Goal: Task Accomplishment & Management: Complete application form

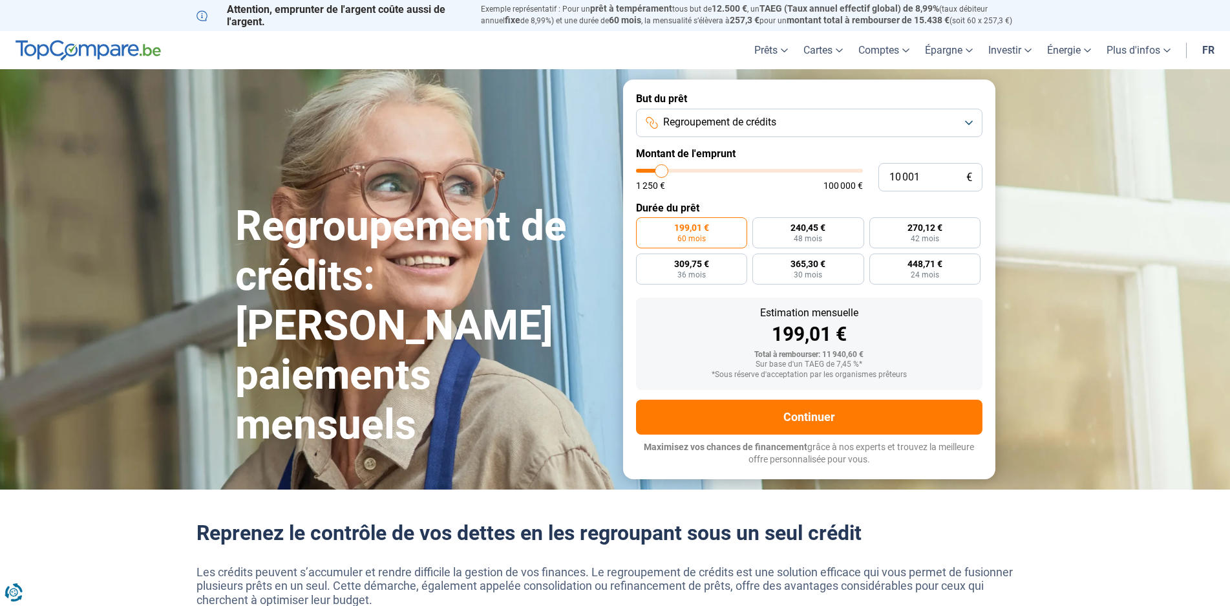
click at [939, 120] on button "Regroupement de crédits" at bounding box center [809, 123] width 346 height 28
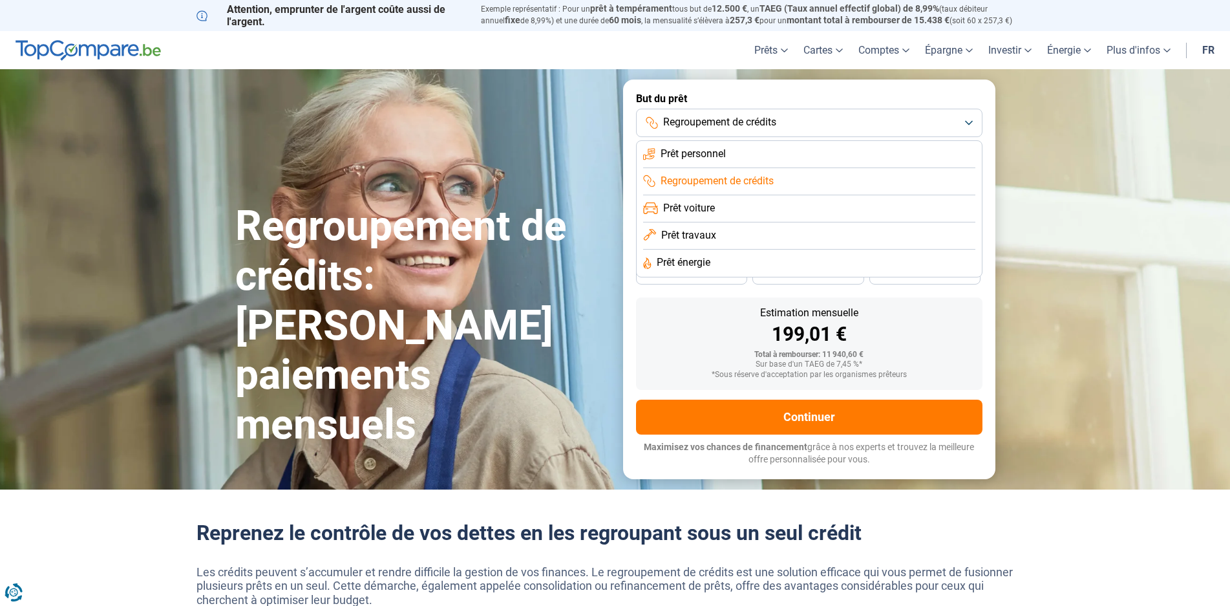
click at [752, 179] on span "Regroupement de crédits" at bounding box center [717, 181] width 113 height 14
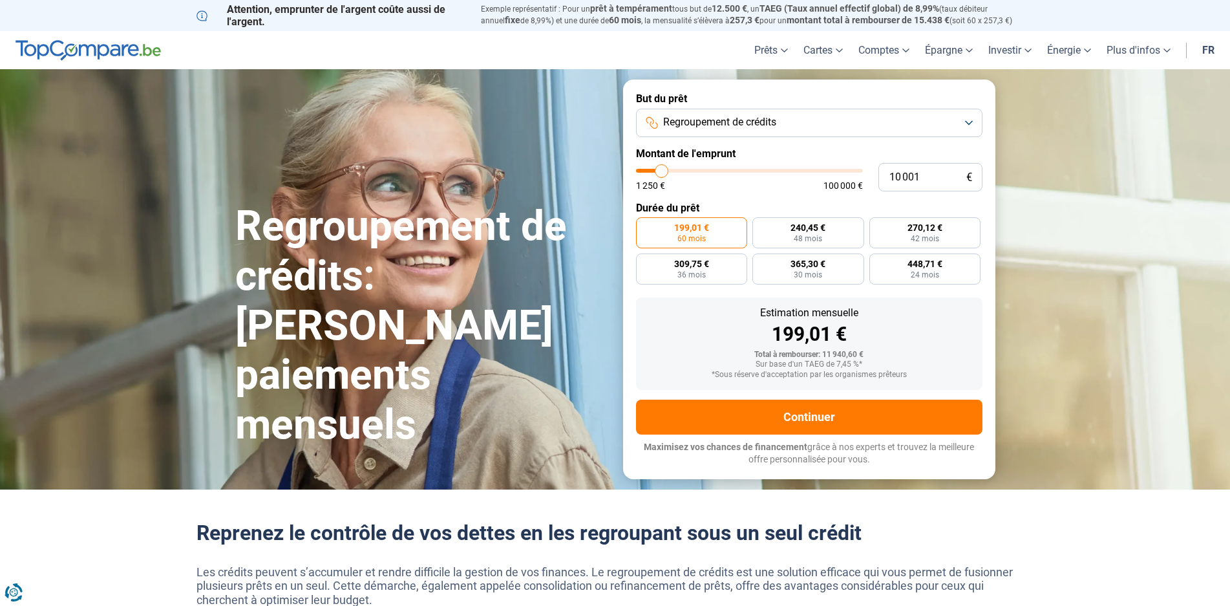
type input "7 250"
type input "7250"
type input "7 500"
type input "7500"
type input "7 750"
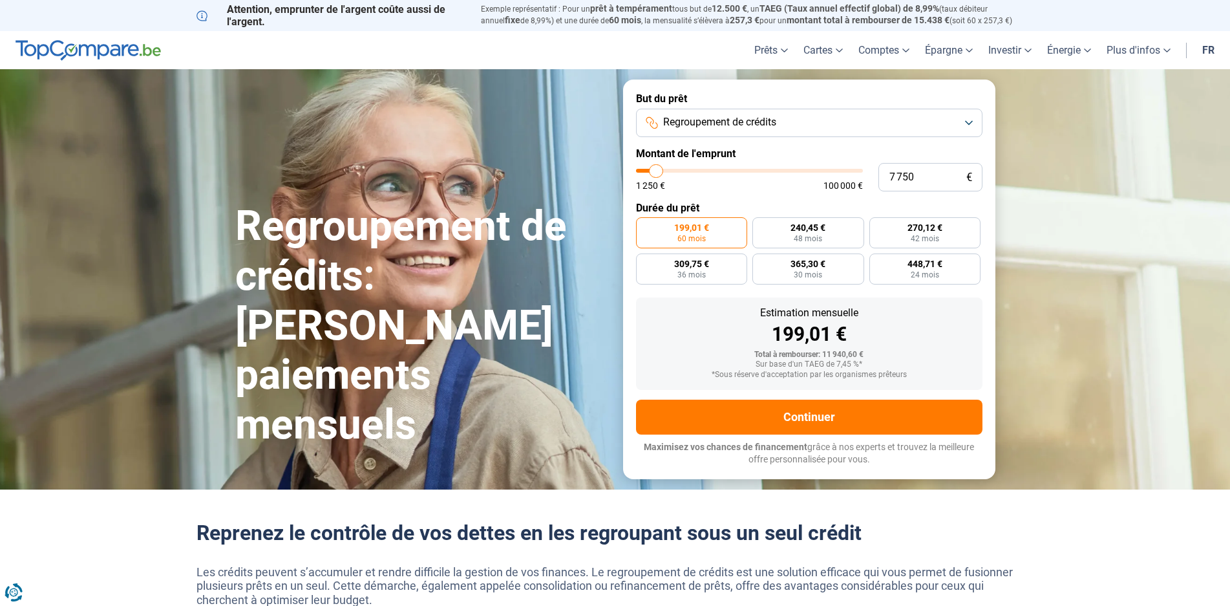
type input "7750"
type input "8 750"
type input "8750"
type input "9 000"
type input "9000"
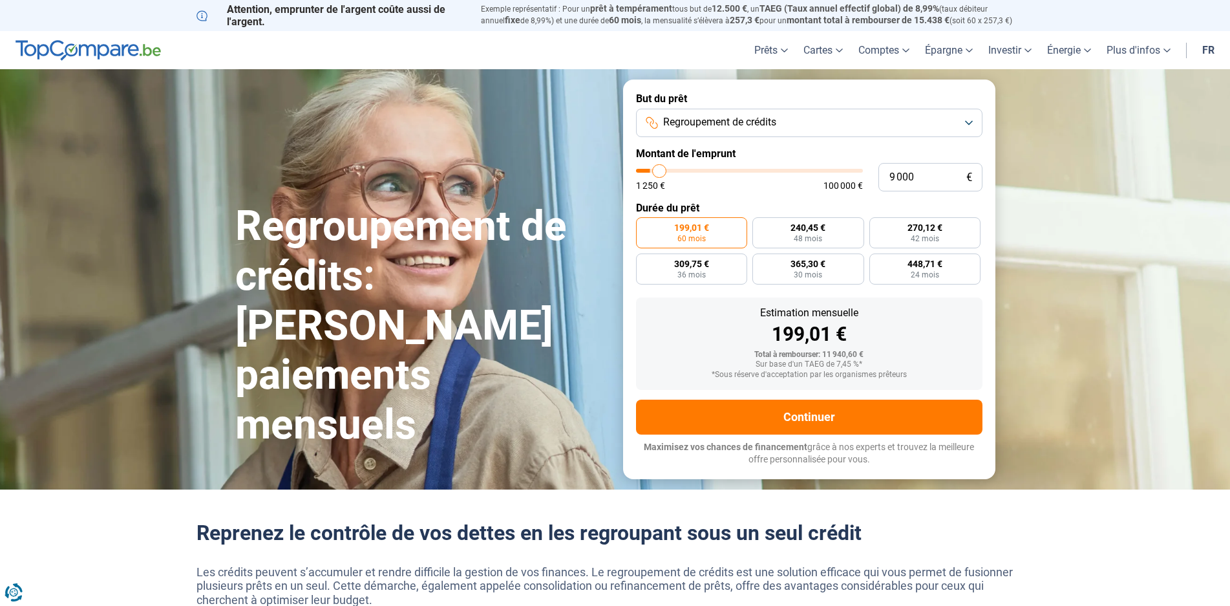
type input "9 500"
type input "9500"
type input "10 000"
type input "10000"
type input "10 250"
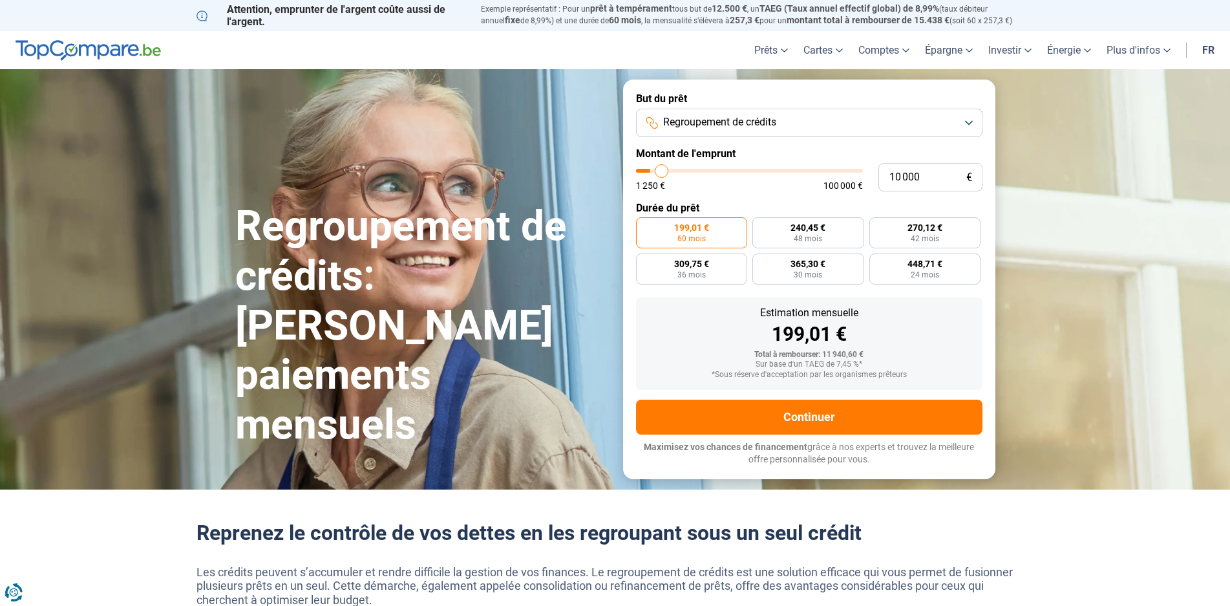
type input "10250"
type input "10 500"
type input "10500"
type input "10 750"
type input "10750"
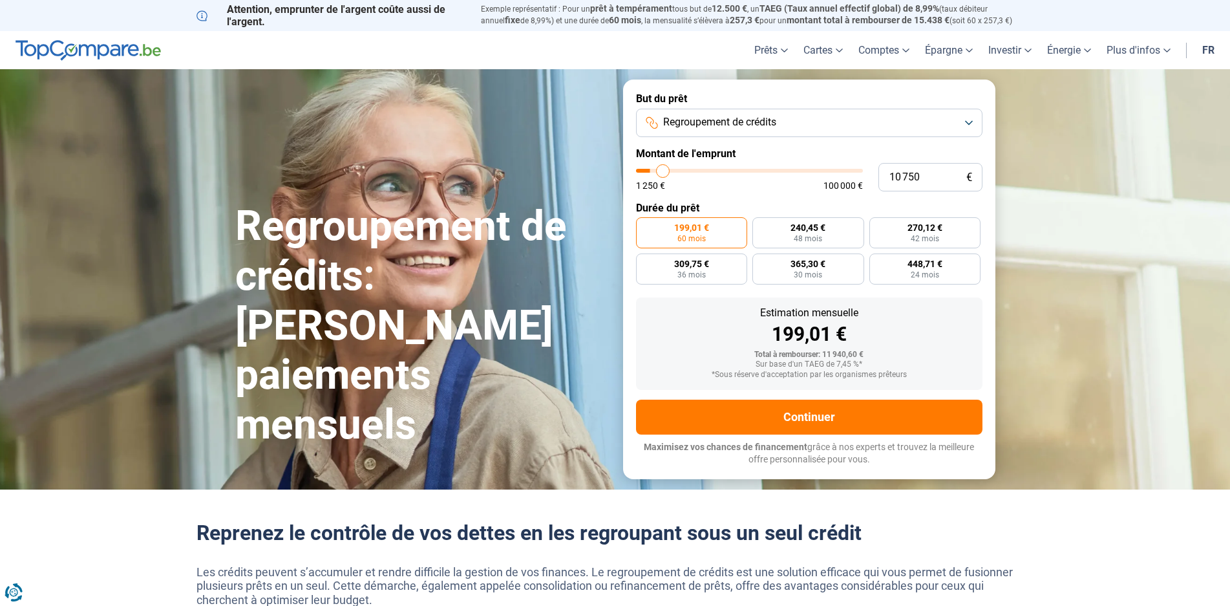
type input "11 000"
type input "11000"
type input "11 500"
type input "11500"
type input "11 750"
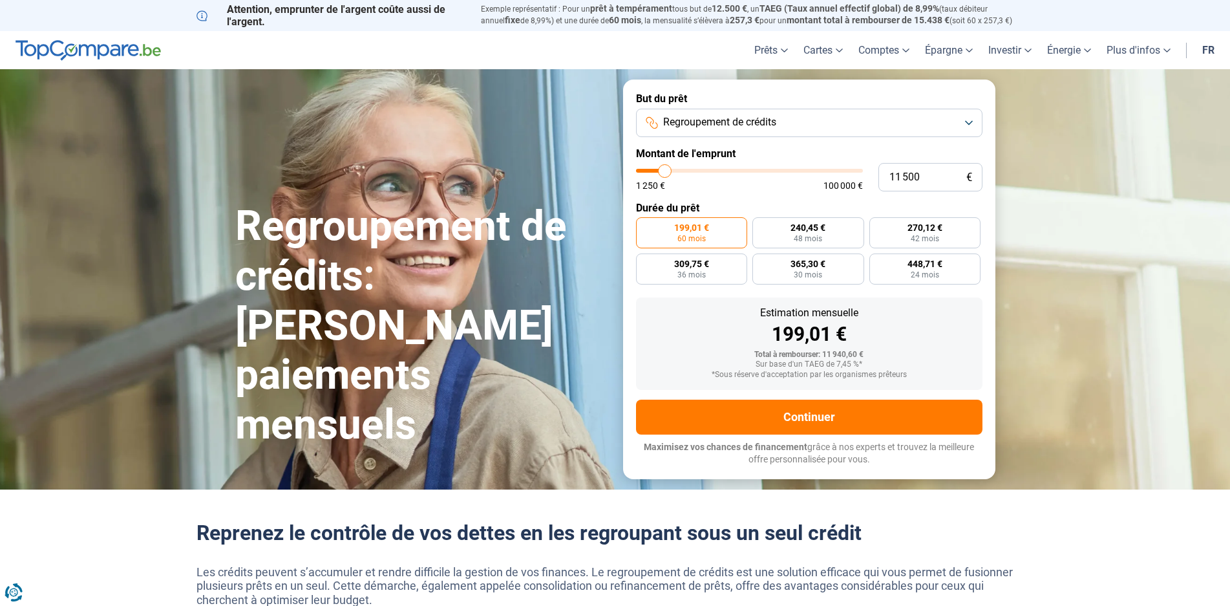
type input "11750"
type input "12 000"
type input "12000"
type input "12 250"
type input "12250"
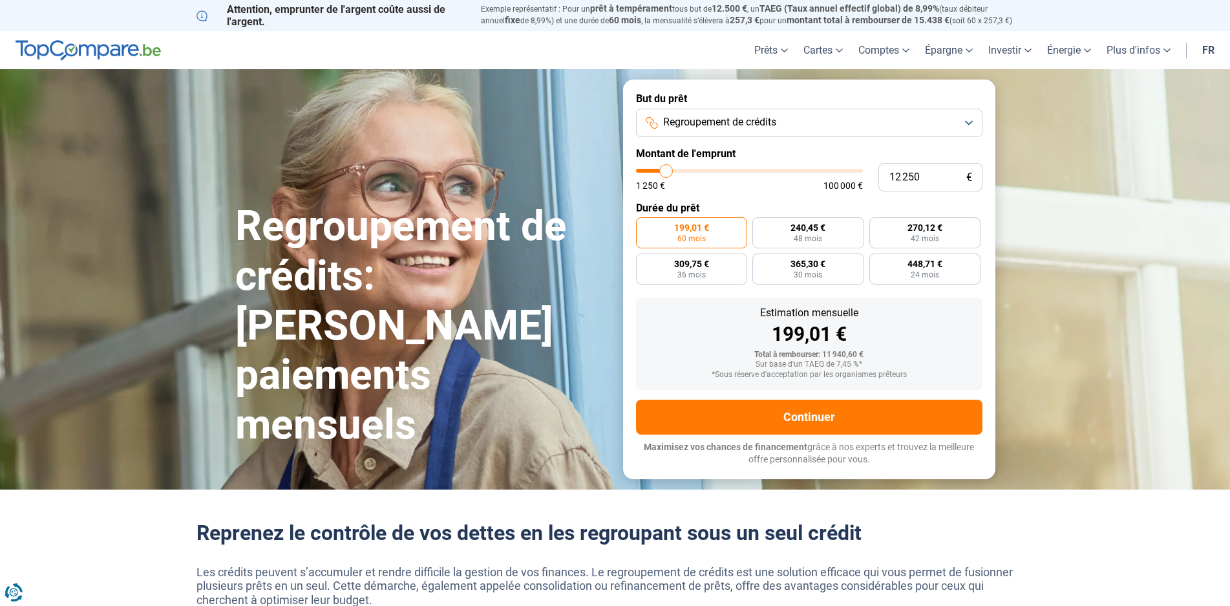
type input "12 500"
type input "12500"
type input "13 000"
type input "13000"
type input "13 250"
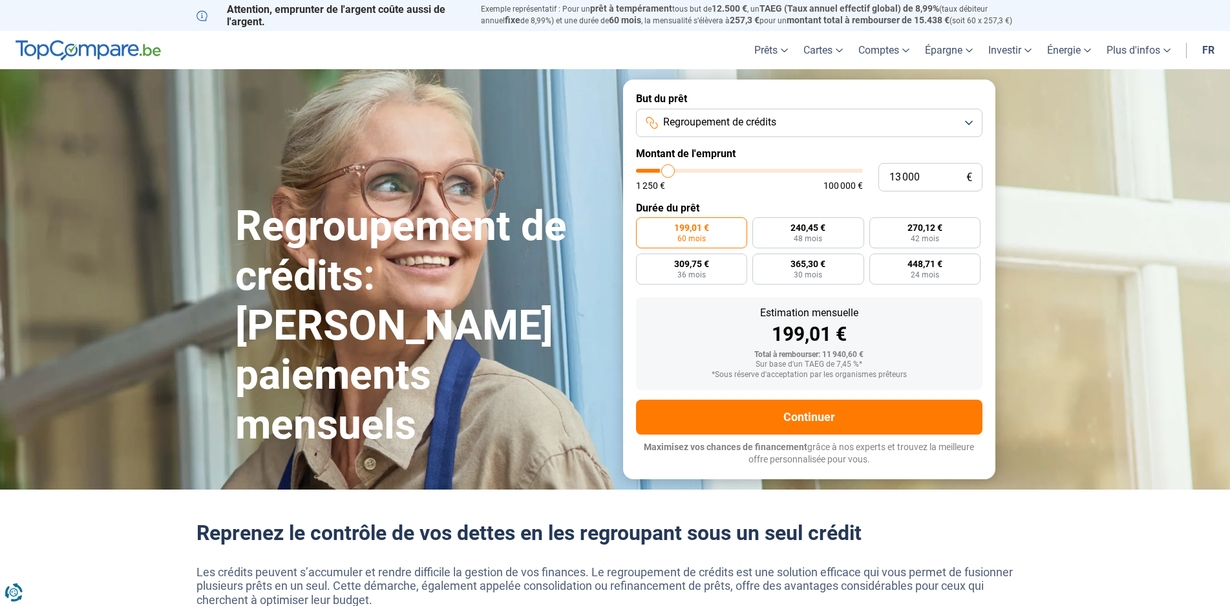
type input "13250"
type input "13 500"
type input "13500"
type input "13 750"
type input "13750"
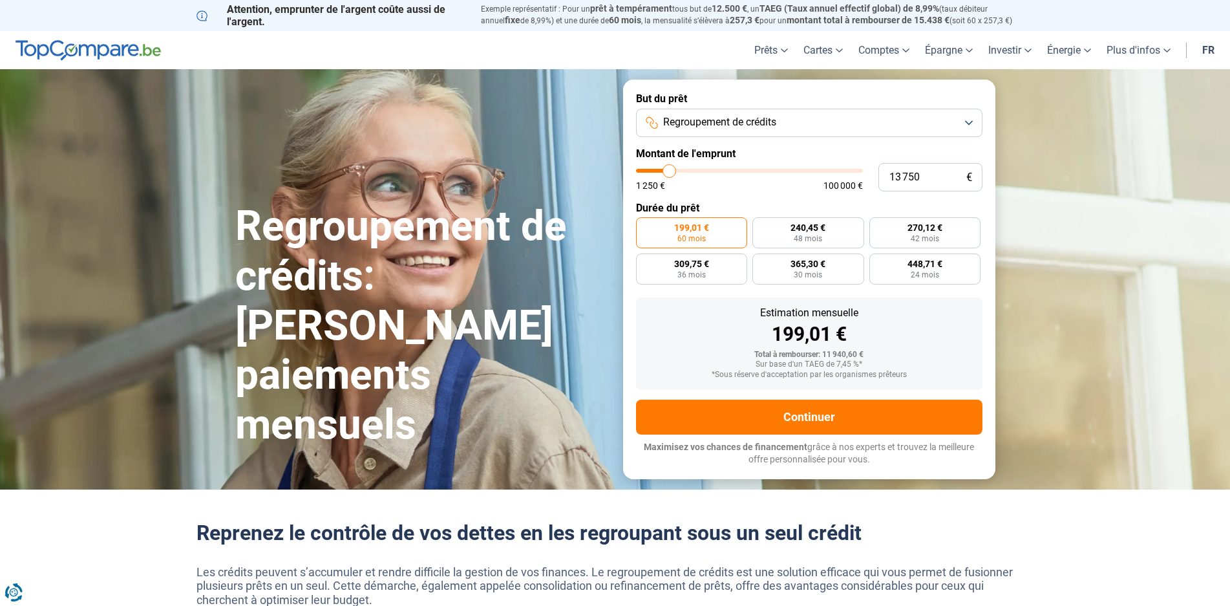
type input "14 000"
type input "14000"
type input "14 500"
type input "14500"
type input "14 750"
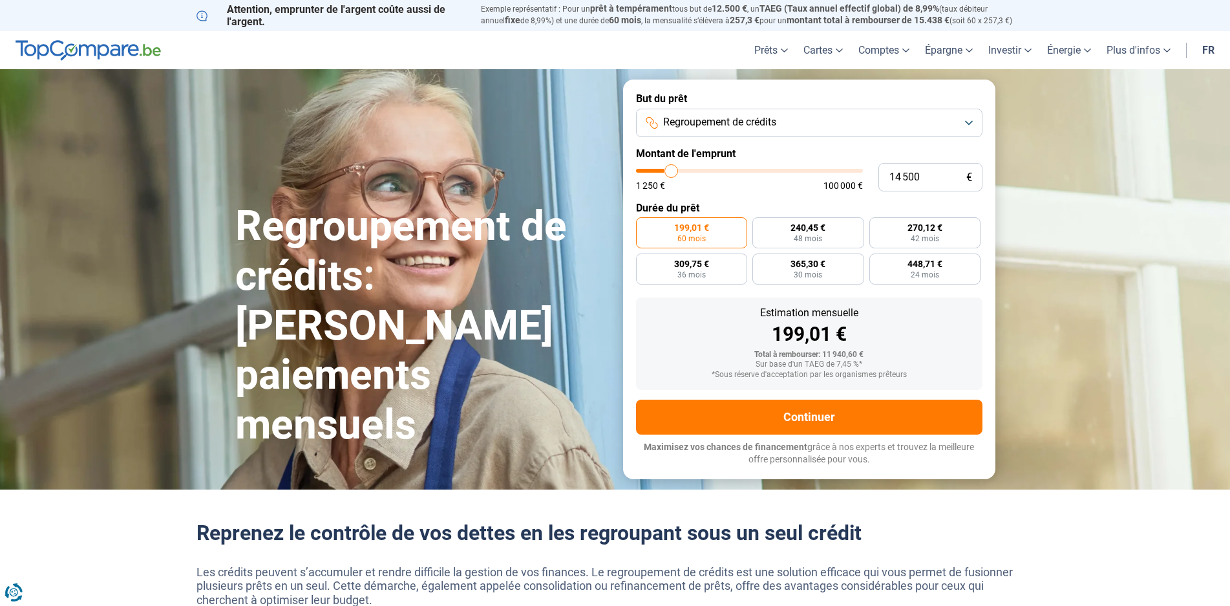
type input "14750"
type input "15 000"
type input "15000"
type input "15 250"
type input "15250"
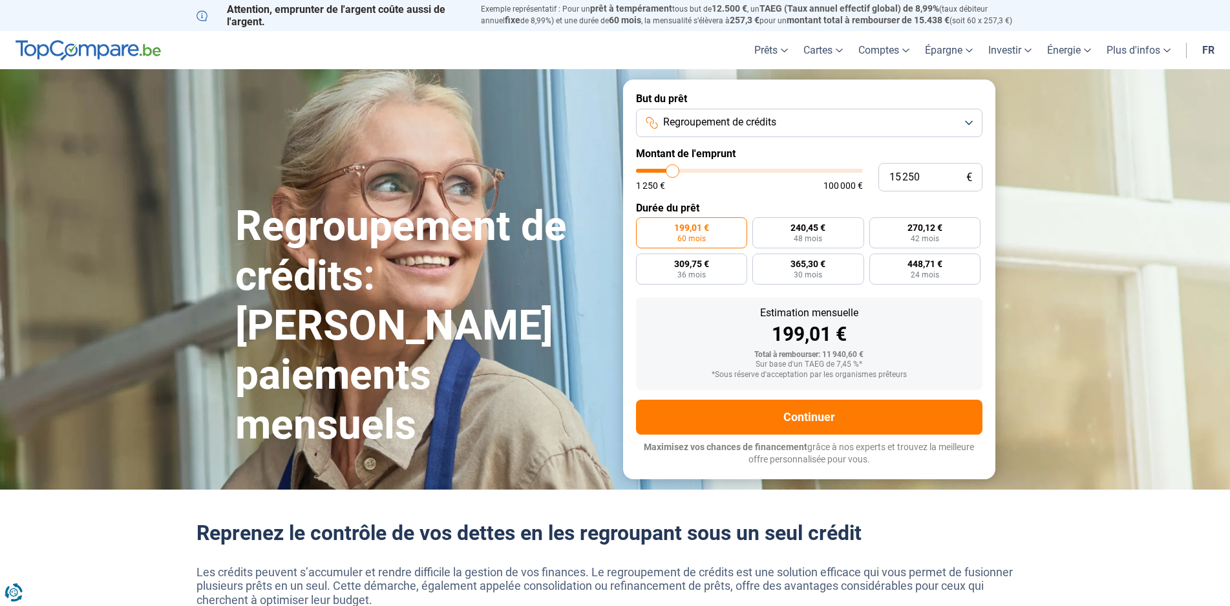
type input "15 500"
type input "15500"
type input "16 000"
type input "16000"
type input "16 250"
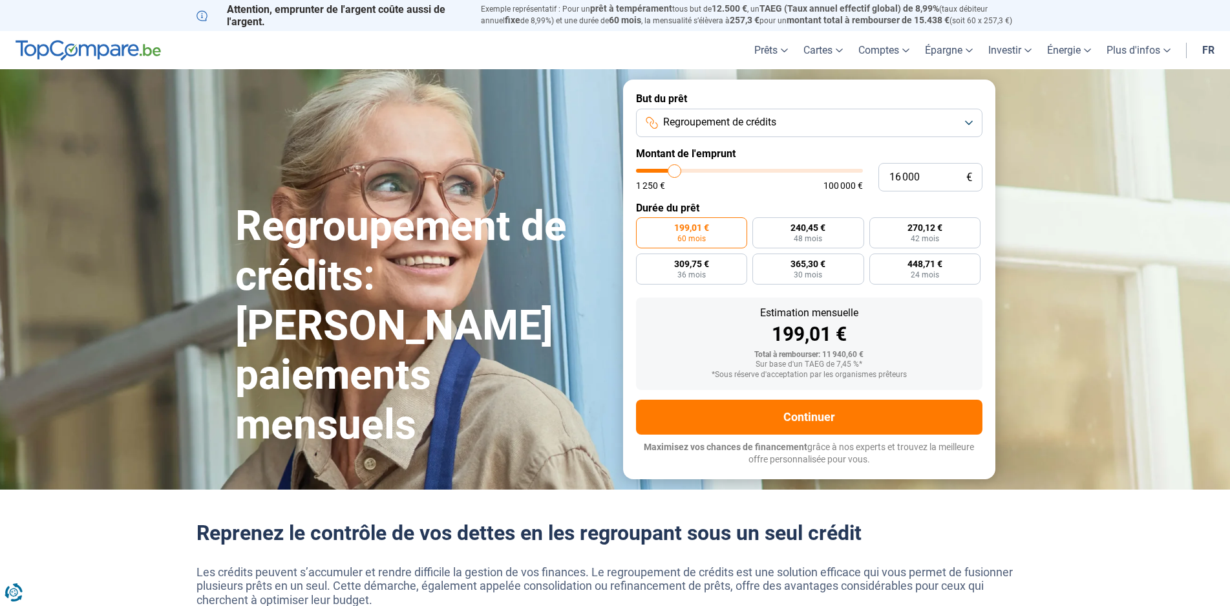
type input "16250"
type input "16 500"
type input "16500"
type input "16 750"
type input "16750"
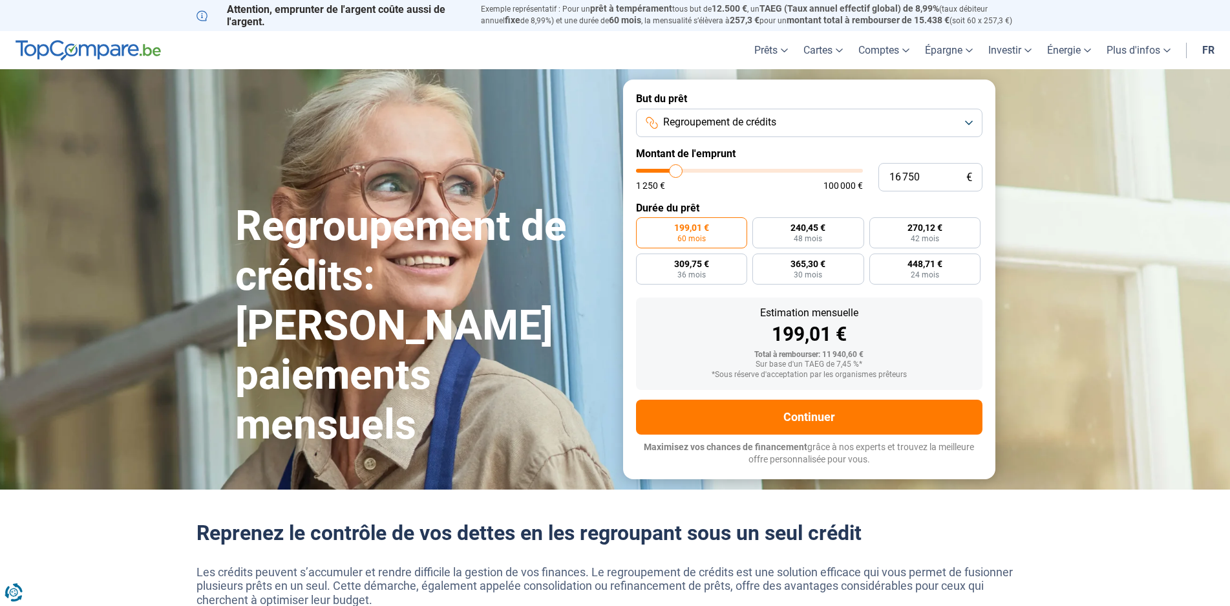
type input "17 000"
type input "17000"
type input "17 500"
type input "17500"
type input "17 750"
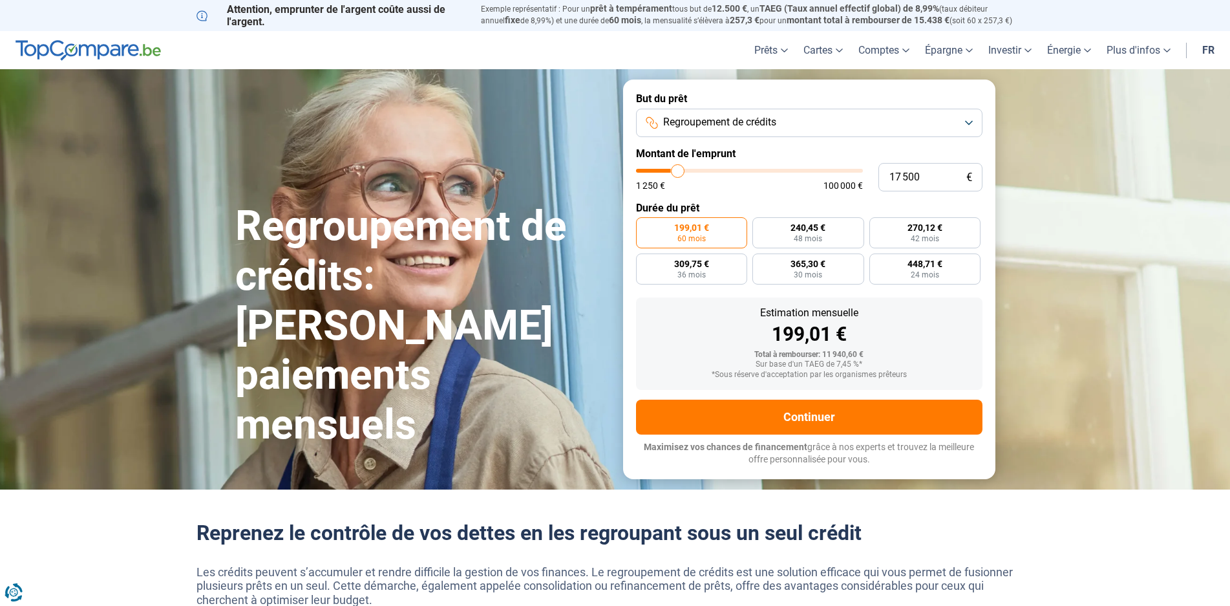
type input "17750"
type input "18 000"
type input "18000"
type input "18 250"
type input "18250"
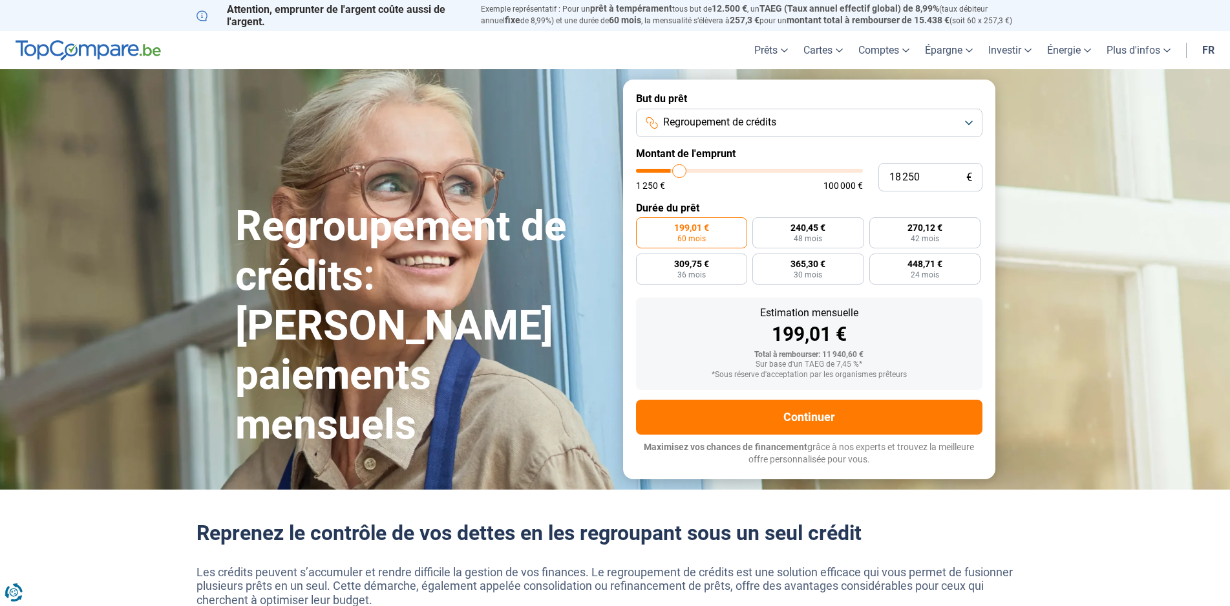
type input "18 500"
type input "18500"
type input "19 000"
type input "19000"
type input "19 250"
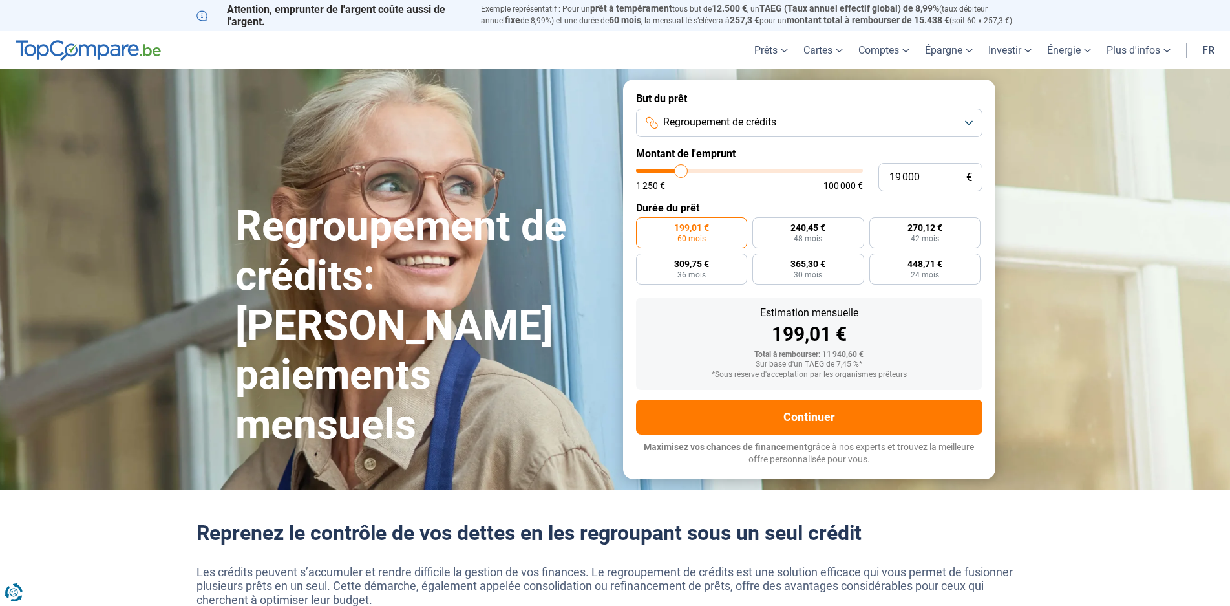
type input "19250"
type input "19 500"
type input "19500"
type input "19 750"
type input "19750"
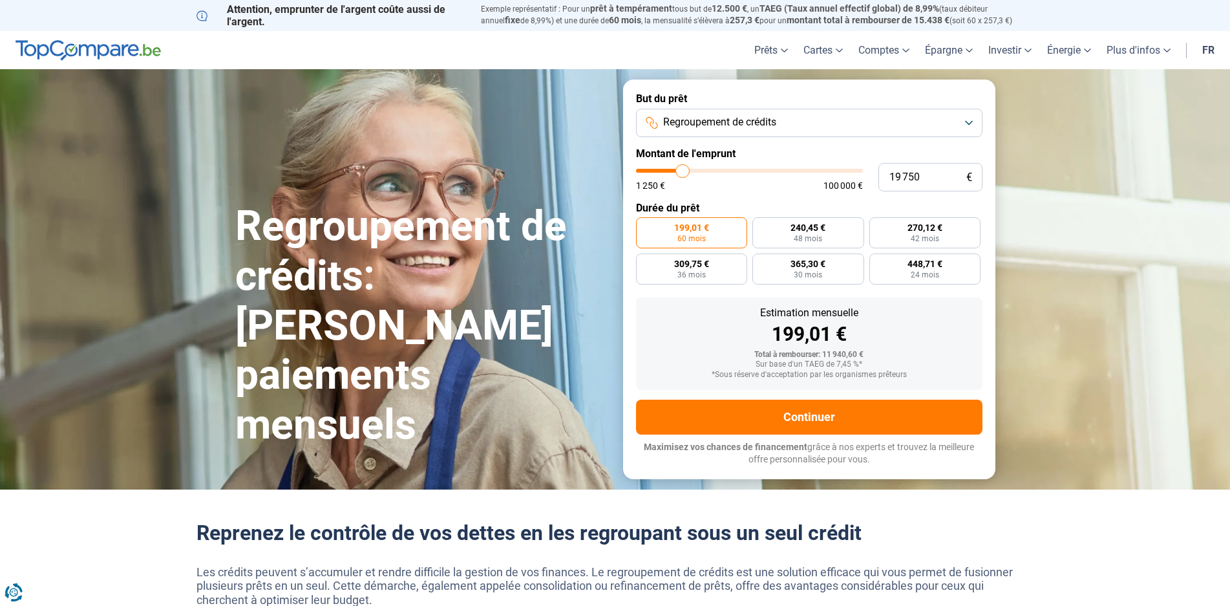
type input "20 000"
type input "20000"
type input "20 250"
type input "20250"
type input "20 750"
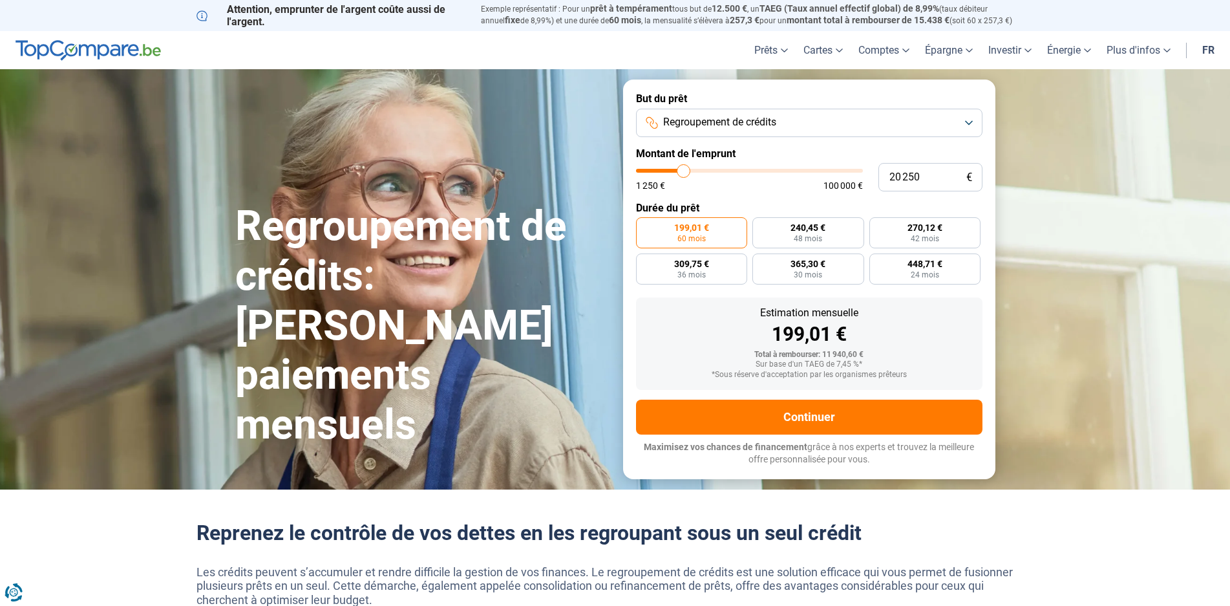
type input "20750"
type input "21 000"
type input "21000"
type input "21 250"
type input "21250"
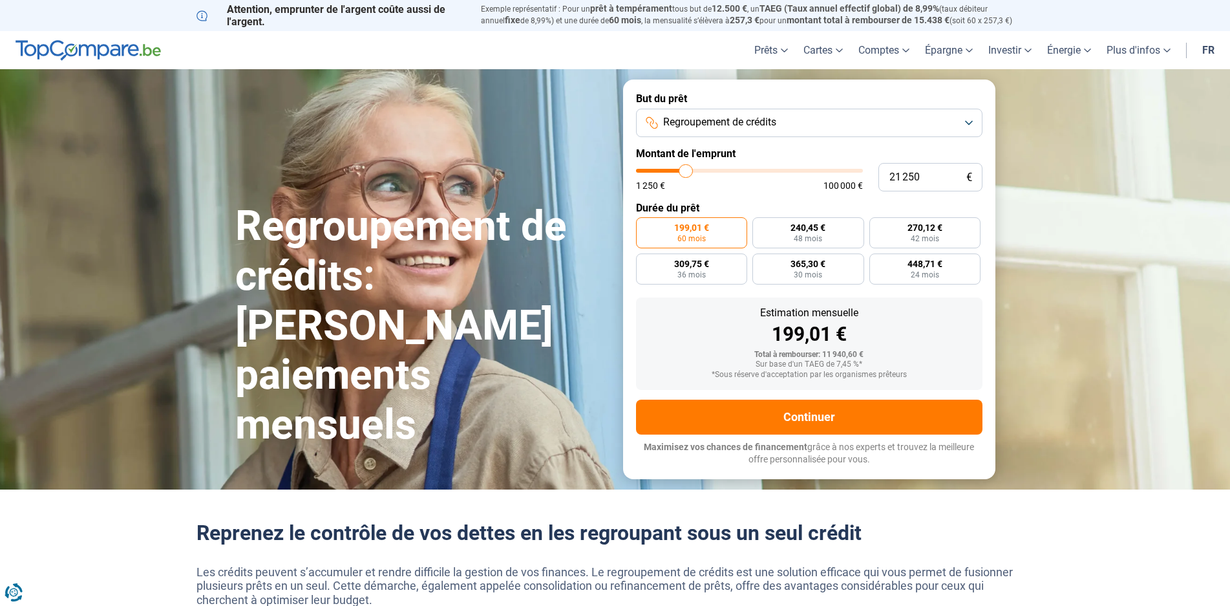
type input "21 500"
type input "21500"
type input "21 750"
type input "21750"
type input "22 250"
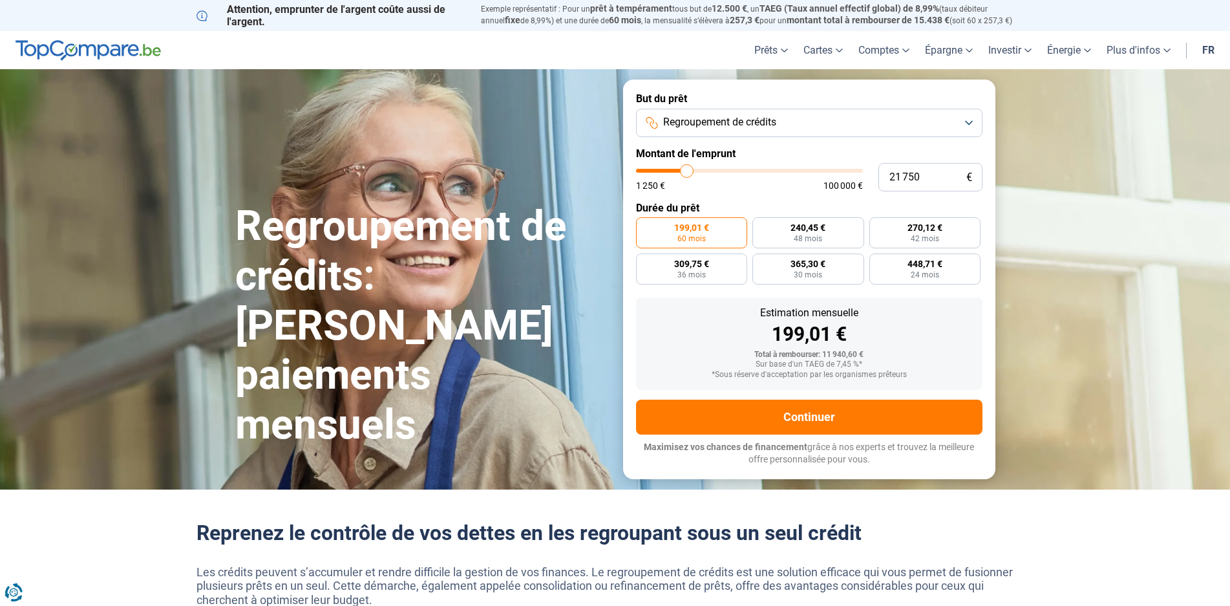
type input "22250"
type input "22 500"
type input "22500"
type input "22 750"
type input "22750"
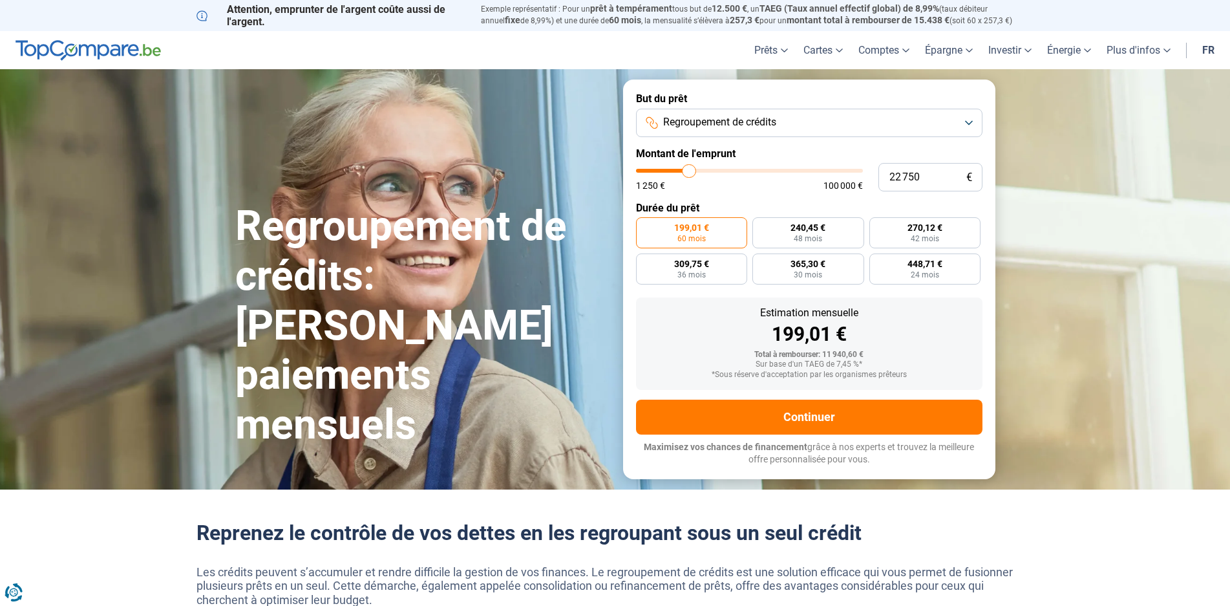
type input "23 250"
type input "23250"
type input "24 000"
type input "24000"
type input "24 500"
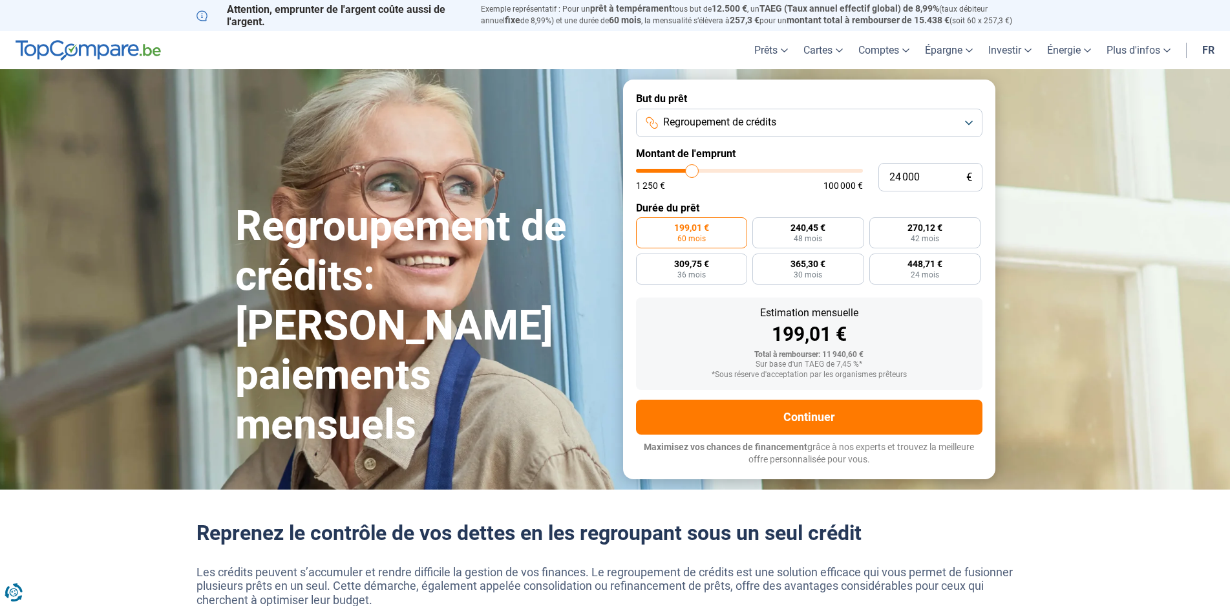
type input "24500"
type input "24 750"
type input "24750"
type input "25 500"
type input "25500"
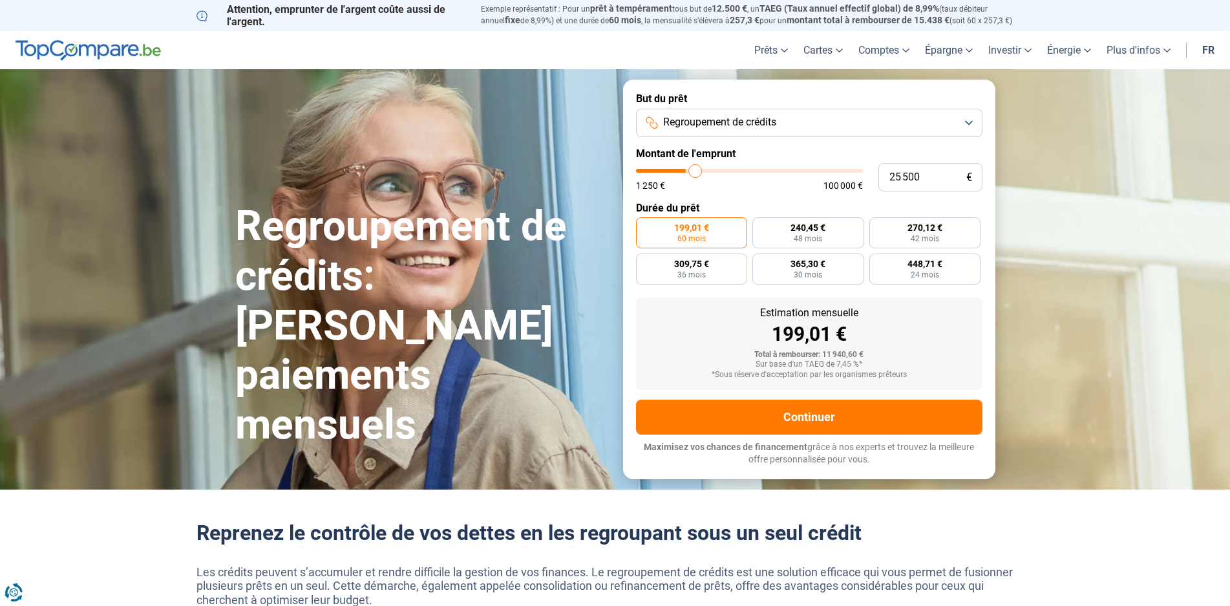
type input "25 750"
type input "25750"
type input "26 000"
type input "26000"
type input "26 250"
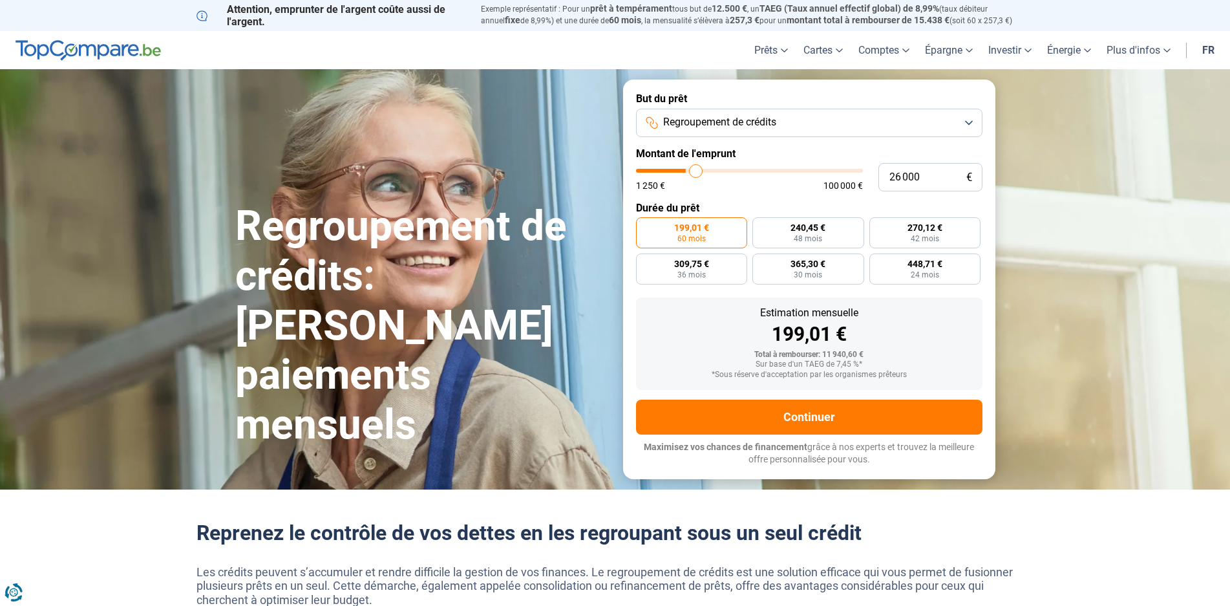
type input "26250"
type input "26 750"
type input "26750"
type input "27 000"
type input "27000"
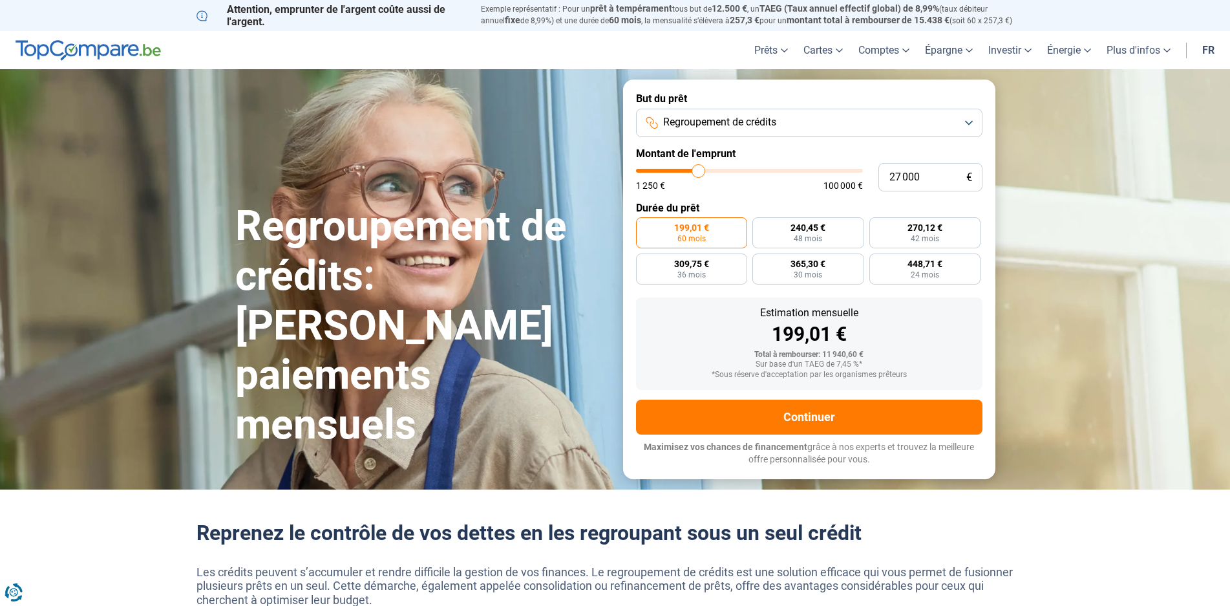
type input "27 250"
type input "27250"
type input "27 500"
type input "27500"
type input "27 750"
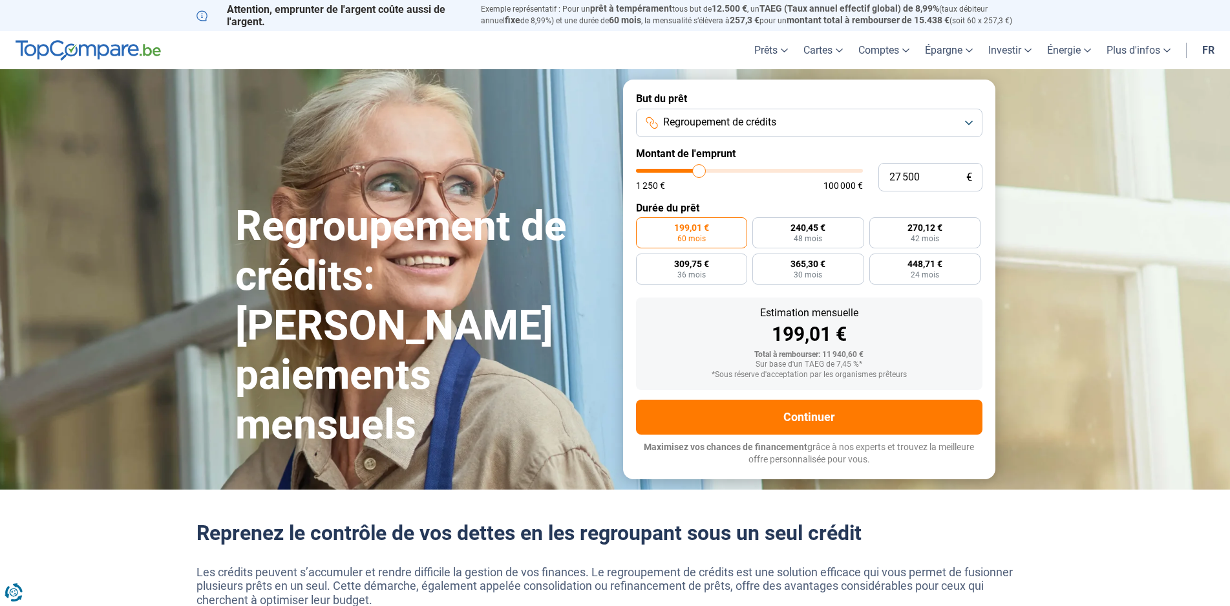
type input "27750"
type input "28 250"
type input "28250"
type input "28 750"
type input "28750"
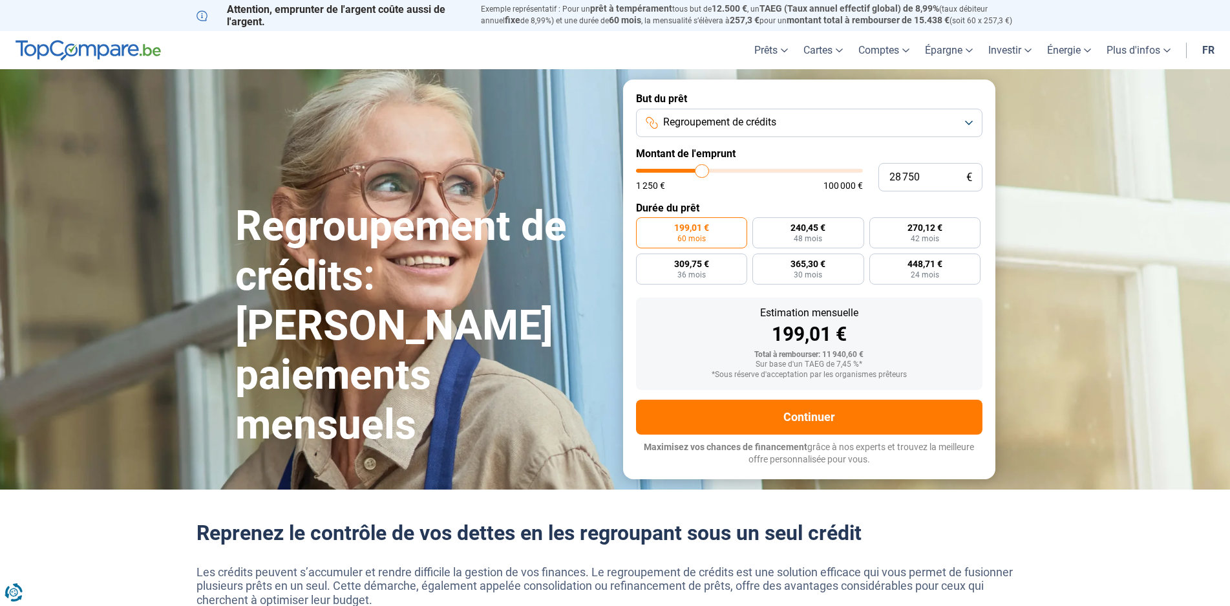
type input "29 000"
type input "29000"
type input "29 250"
type input "29250"
type input "29 750"
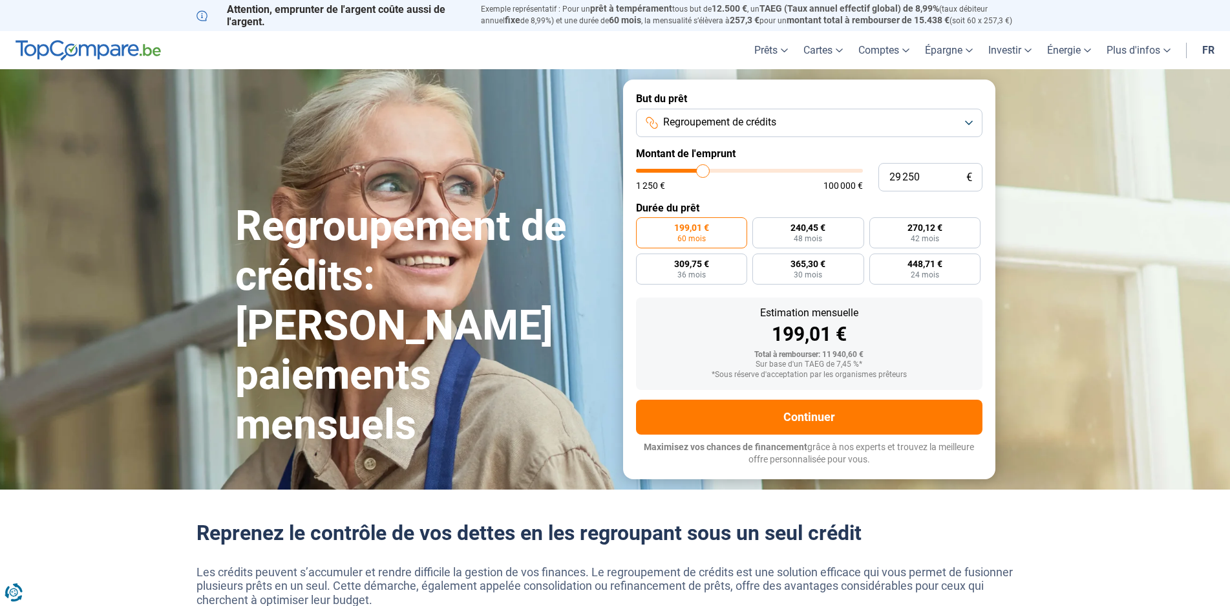
type input "29750"
type input "30 000"
type input "30000"
type input "30 250"
type input "30250"
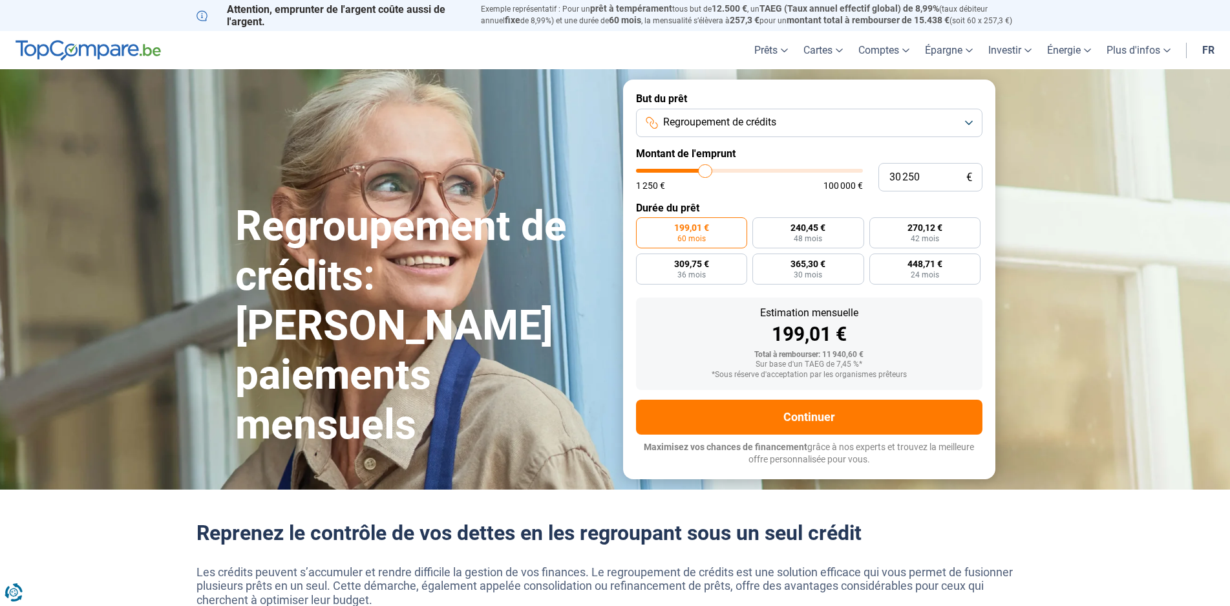
type input "30 500"
type input "30500"
type input "30 750"
type input "30750"
type input "31 250"
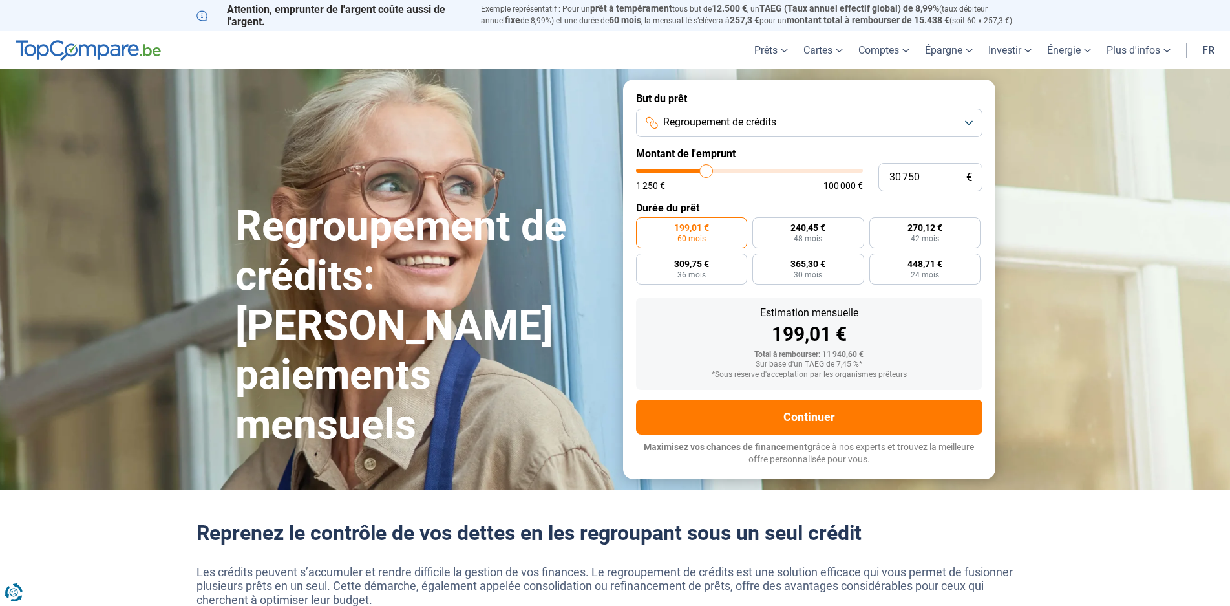
type input "31250"
type input "31 500"
type input "31500"
type input "31 750"
type input "31750"
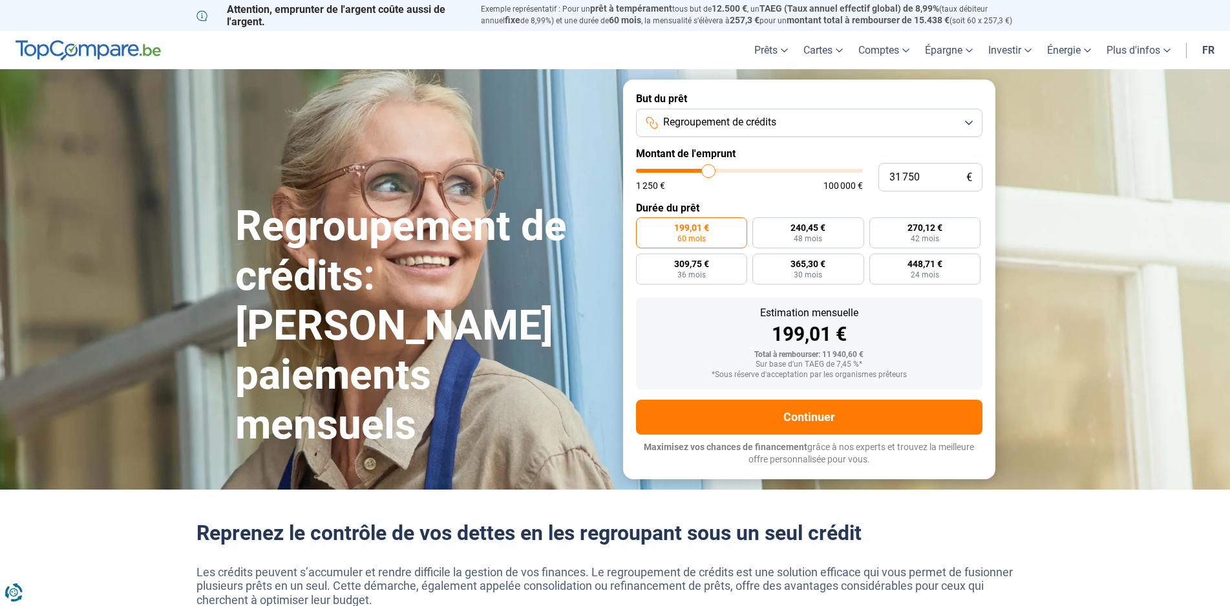
type input "32 000"
type input "32000"
type input "32 750"
type input "32750"
type input "33 000"
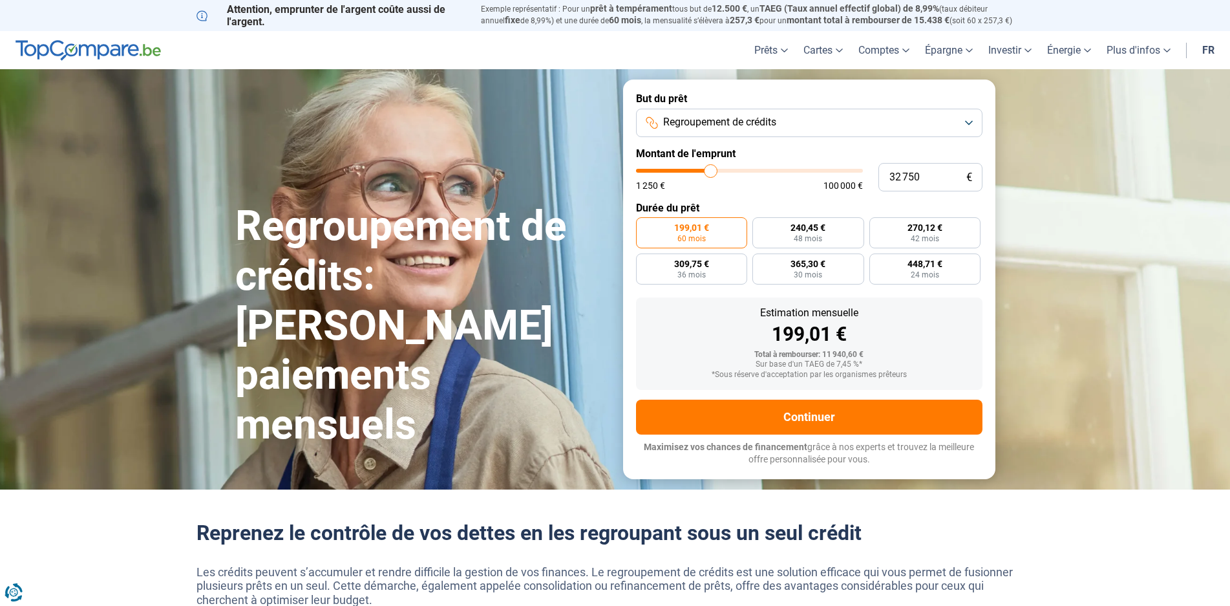
type input "33000"
type input "33 250"
type input "33250"
type input "33 500"
type input "33500"
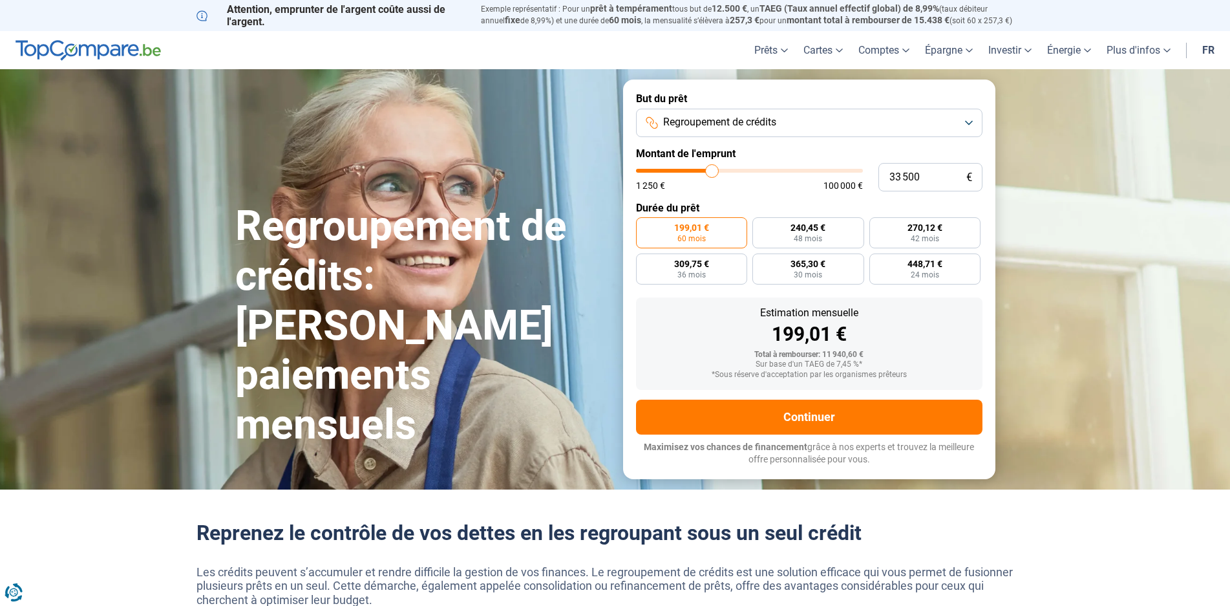
type input "33 750"
type input "33750"
type input "34 500"
type input "34500"
type input "34 750"
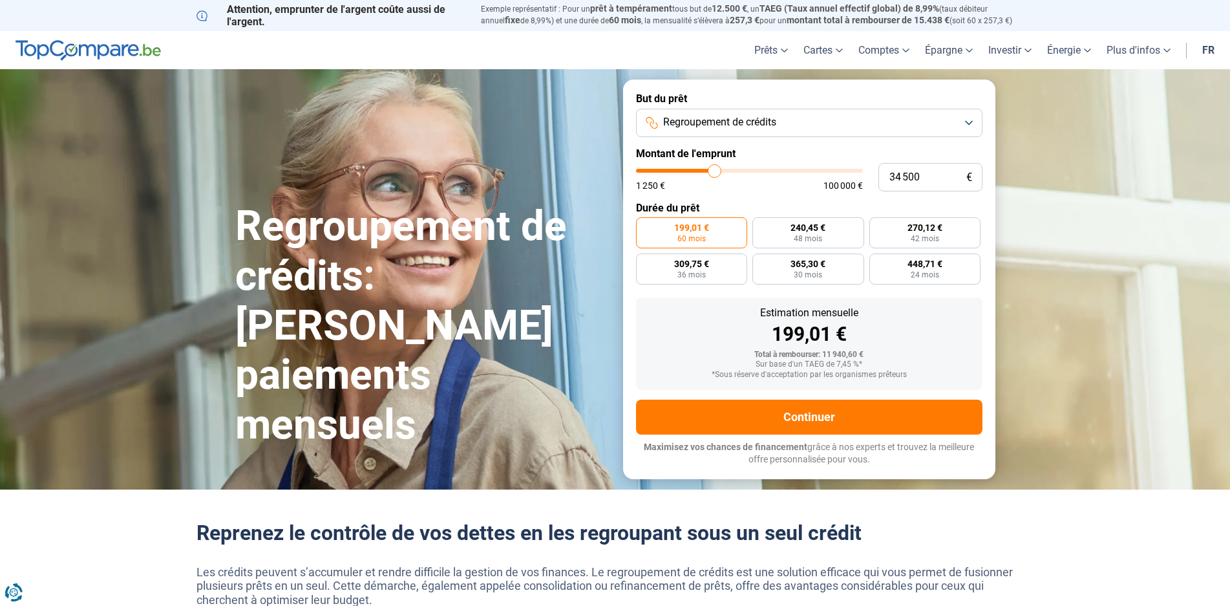
type input "34750"
type input "35 000"
drag, startPoint x: 655, startPoint y: 171, endPoint x: 716, endPoint y: 170, distance: 60.1
type input "35000"
click at [716, 170] on input "range" at bounding box center [749, 171] width 227 height 4
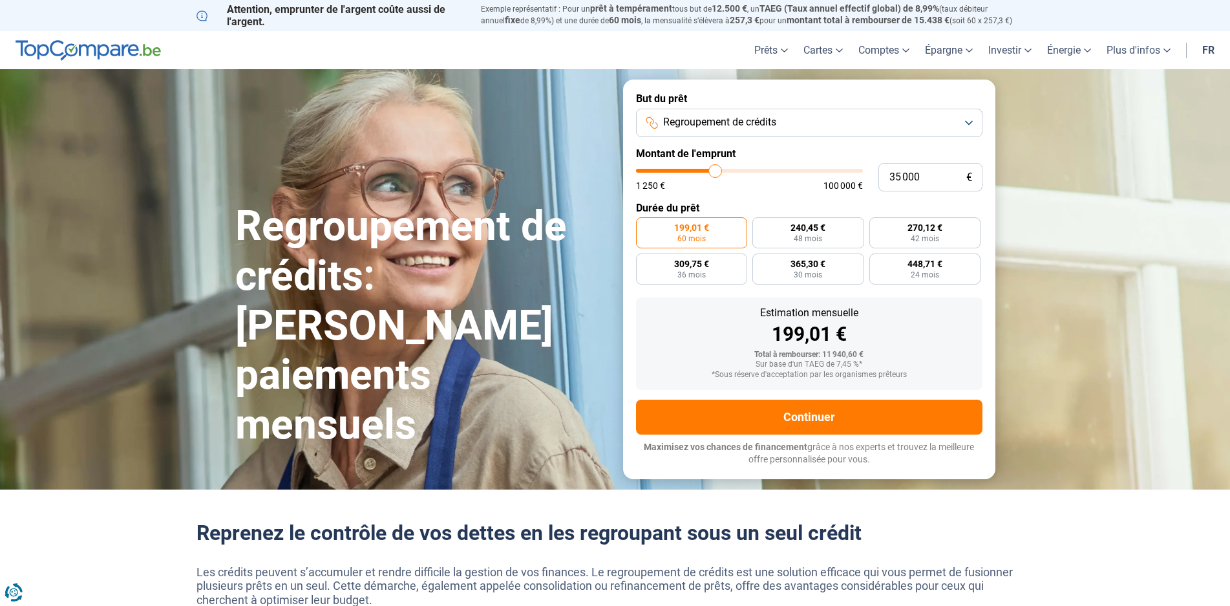
radio input "false"
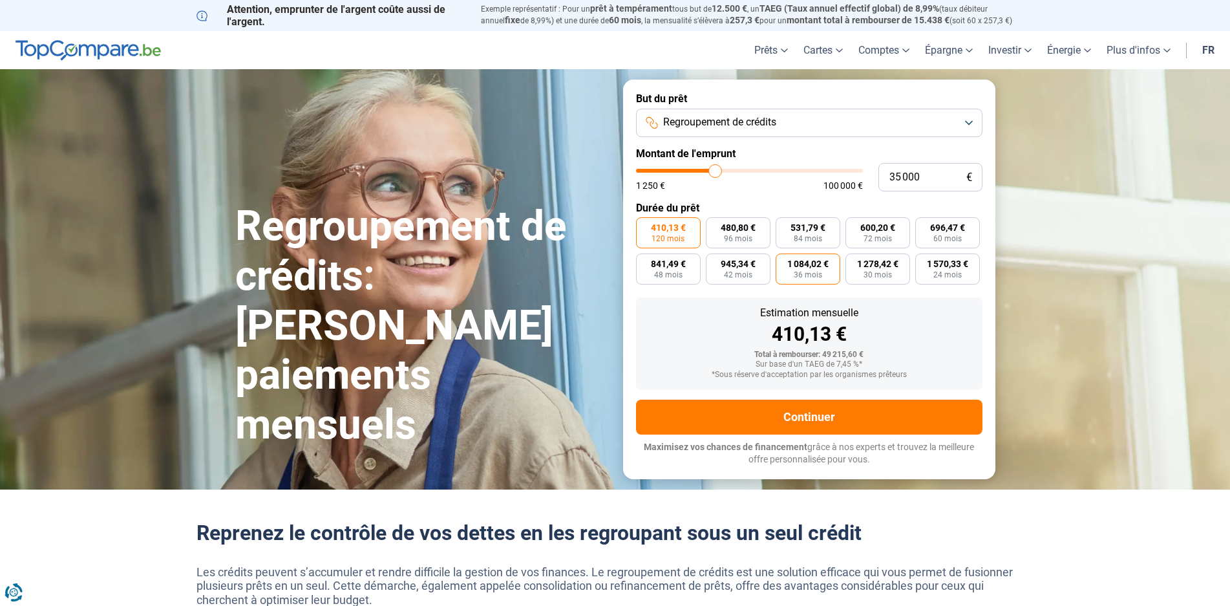
click at [829, 262] on span "1 084,02 €" at bounding box center [807, 263] width 41 height 9
click at [784, 262] on input "1 084,02 € 36 mois" at bounding box center [780, 257] width 8 height 8
radio input "true"
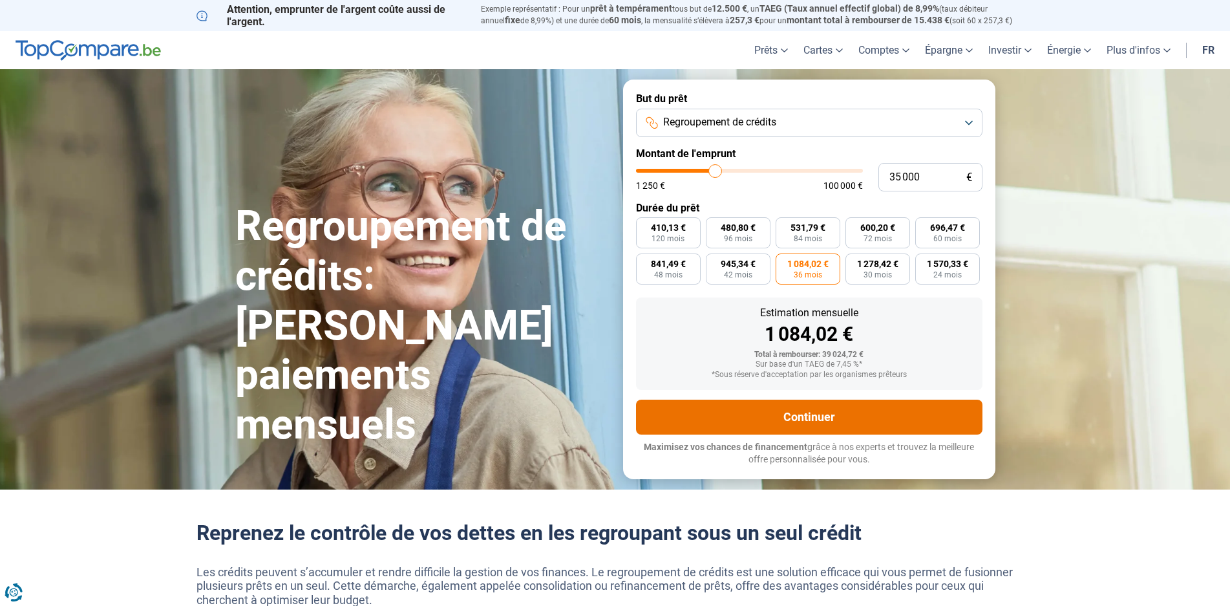
click at [805, 416] on button "Continuer" at bounding box center [809, 416] width 346 height 35
